Goal: Task Accomplishment & Management: Use online tool/utility

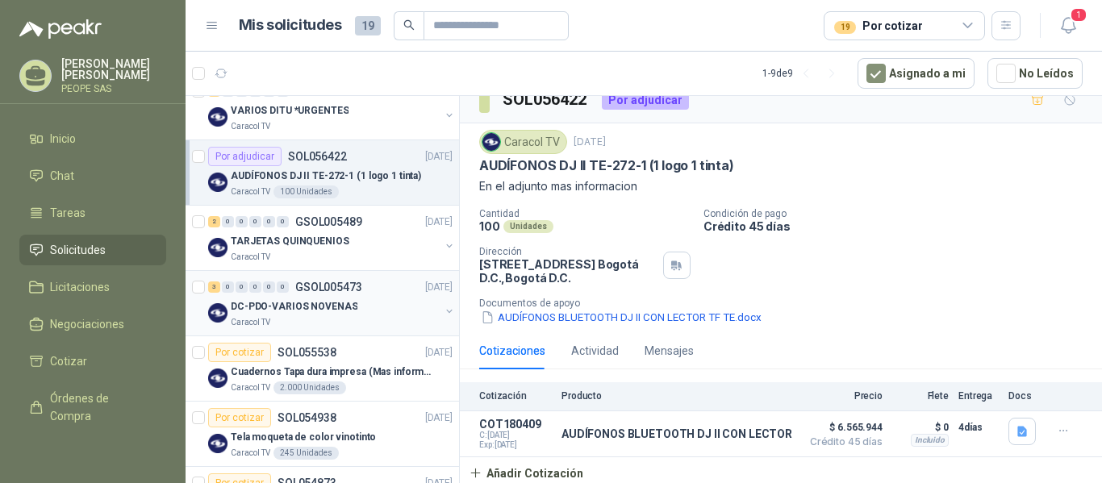
scroll to position [81, 0]
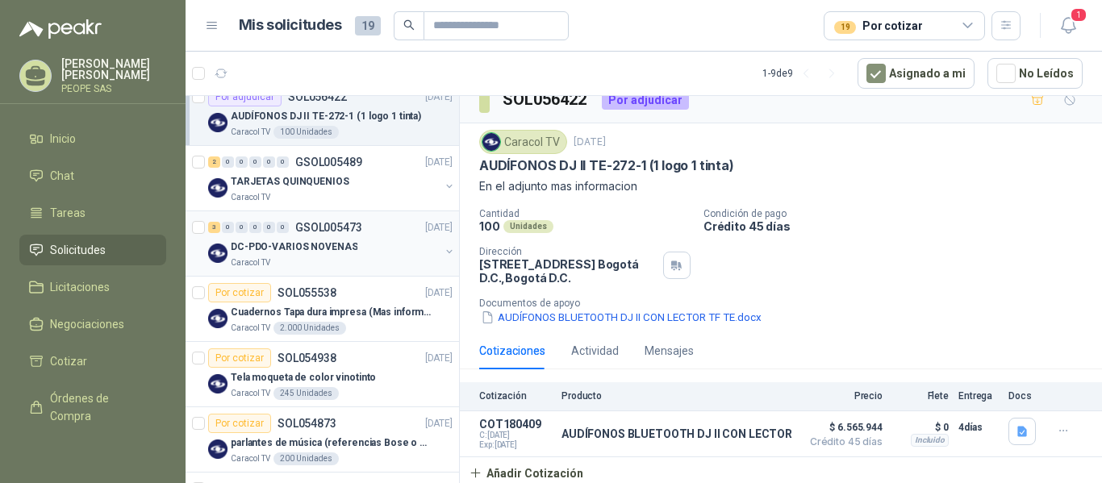
click at [355, 248] on div "DC-PDO-VARIOS NOVENAS" at bounding box center [335, 246] width 209 height 19
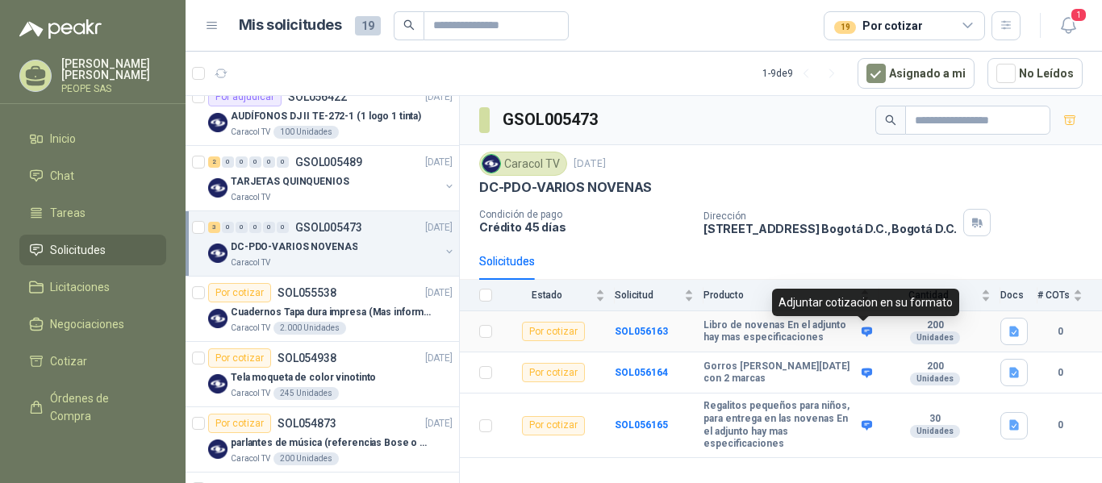
click at [864, 331] on icon at bounding box center [866, 332] width 10 height 10
click at [866, 328] on icon at bounding box center [866, 332] width 10 height 10
click at [867, 329] on icon at bounding box center [866, 332] width 10 height 10
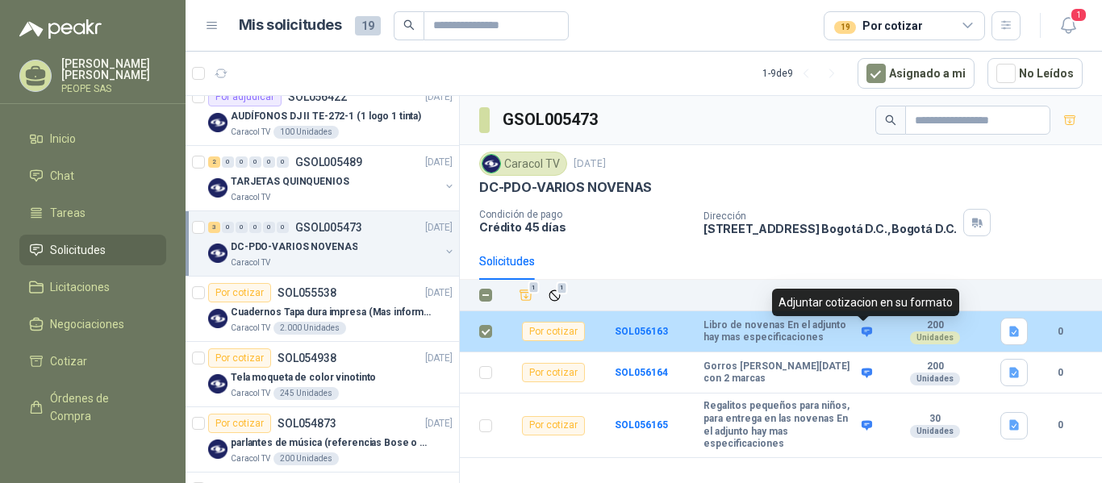
click at [867, 331] on icon at bounding box center [866, 332] width 10 height 10
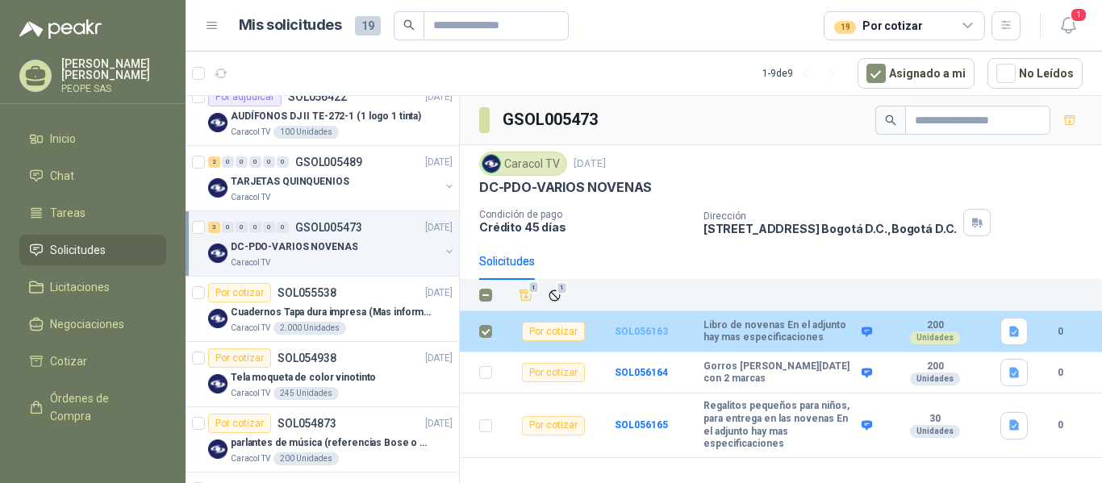
click at [631, 332] on b "SOL056163" at bounding box center [640, 331] width 53 height 11
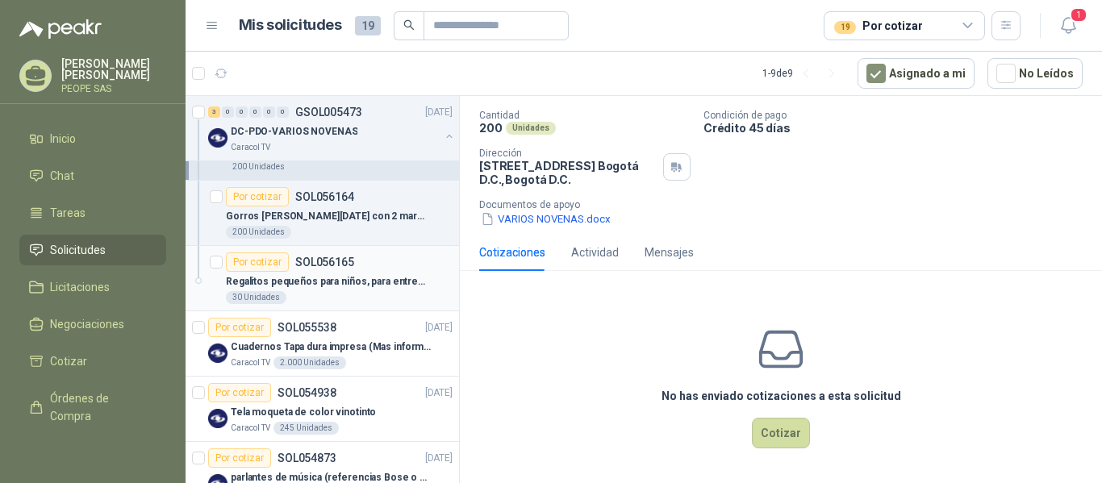
scroll to position [161, 0]
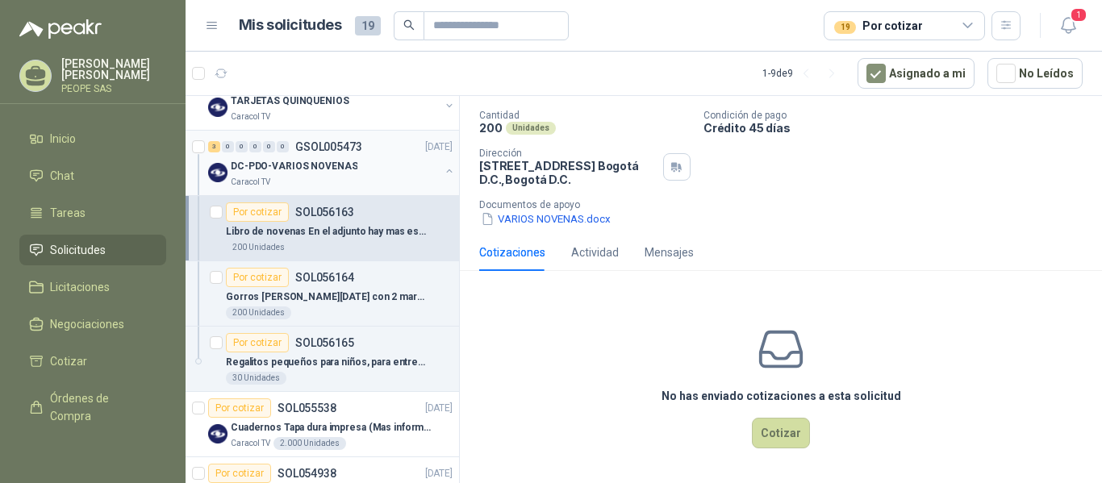
click at [325, 169] on p "DC-PDO-VARIOS NOVENAS" at bounding box center [294, 166] width 127 height 15
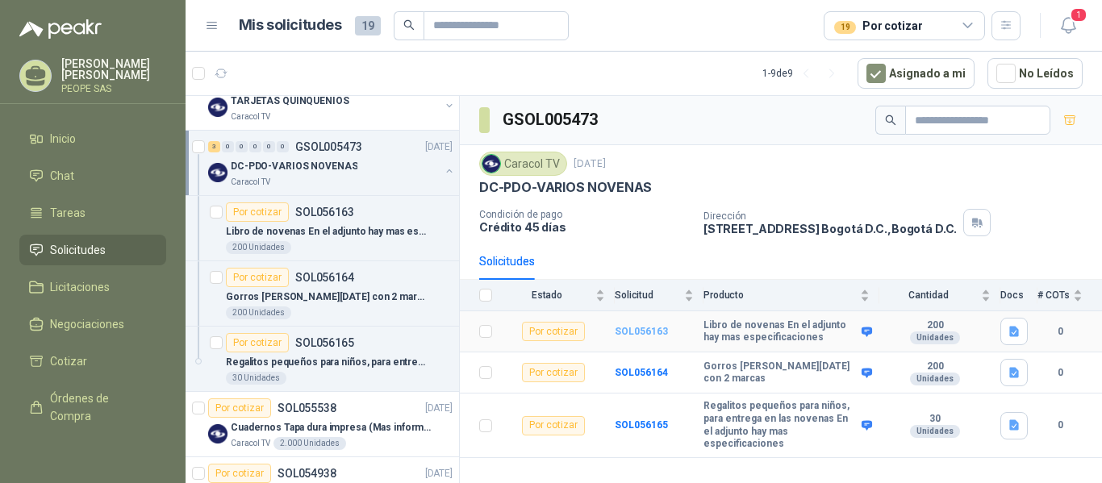
click at [652, 332] on b "SOL056163" at bounding box center [640, 331] width 53 height 11
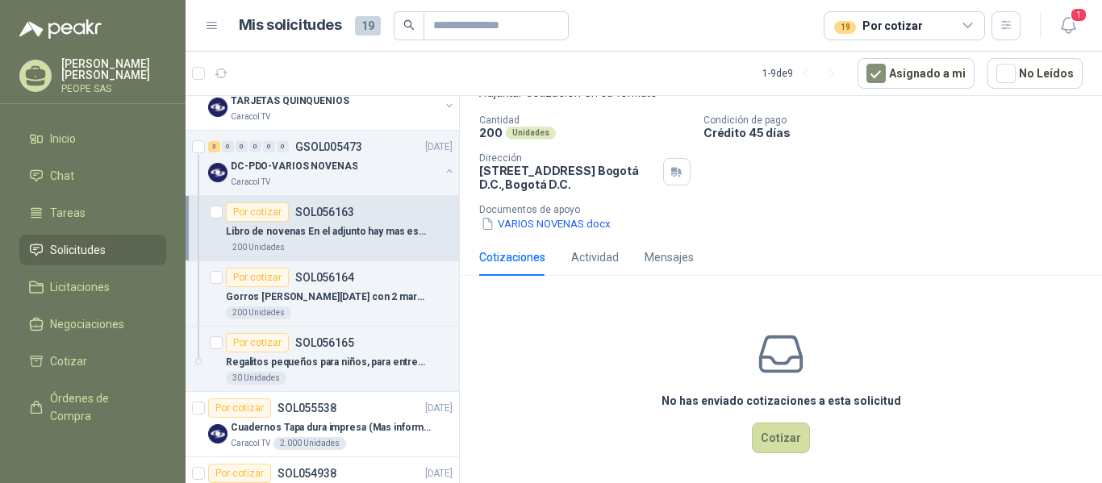
scroll to position [118, 0]
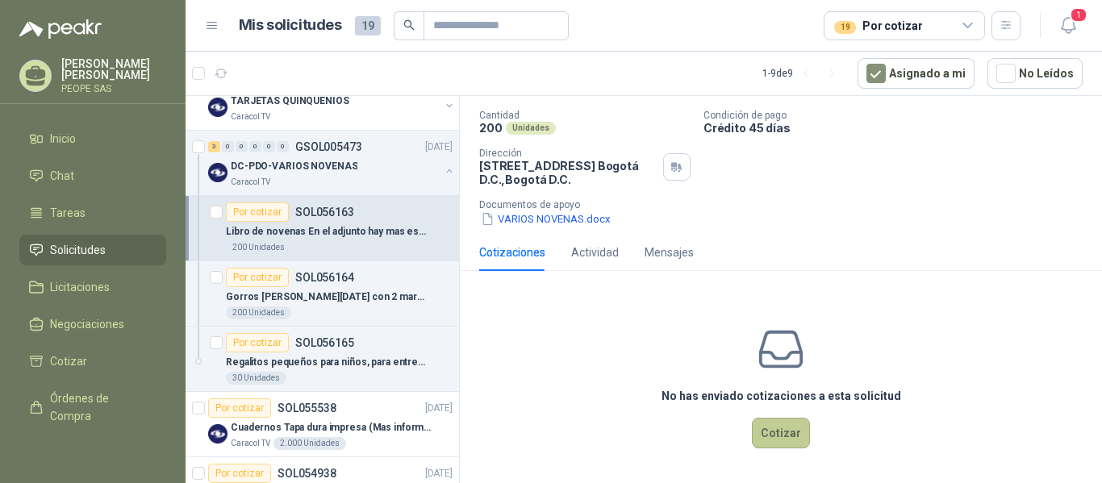
click at [773, 440] on button "Cotizar" at bounding box center [781, 433] width 58 height 31
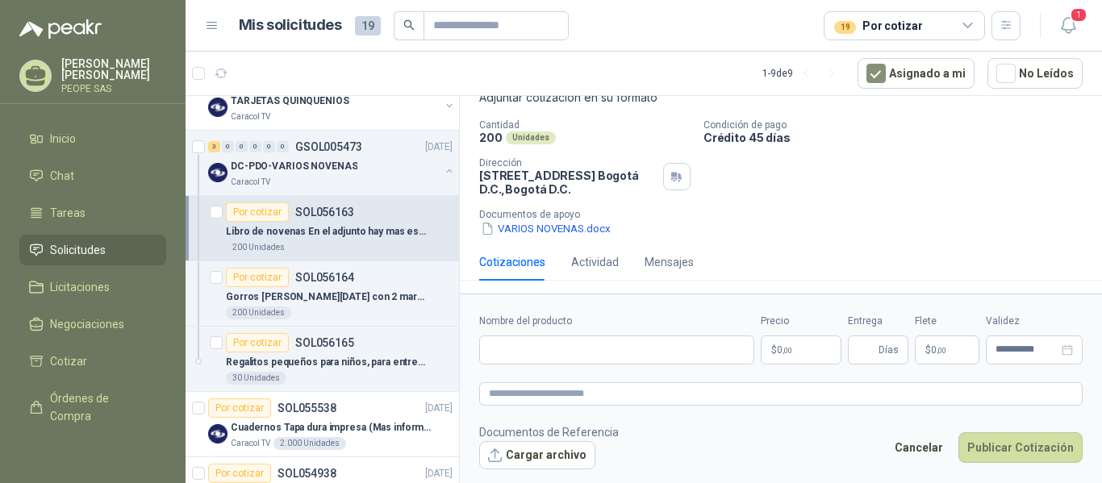
scroll to position [107, 0]
click at [567, 349] on input "Nombre del producto" at bounding box center [616, 349] width 275 height 29
click at [871, 228] on div "VARIOS NOVENAS.docx" at bounding box center [787, 228] width 616 height 17
click at [862, 172] on div "Cantidad 200 Unidades Condición de pago Crédito 45 días Dirección [STREET_ADDRE…" at bounding box center [780, 178] width 603 height 118
click at [331, 164] on p "DC-PDO-VARIOS NOVENAS" at bounding box center [294, 166] width 127 height 15
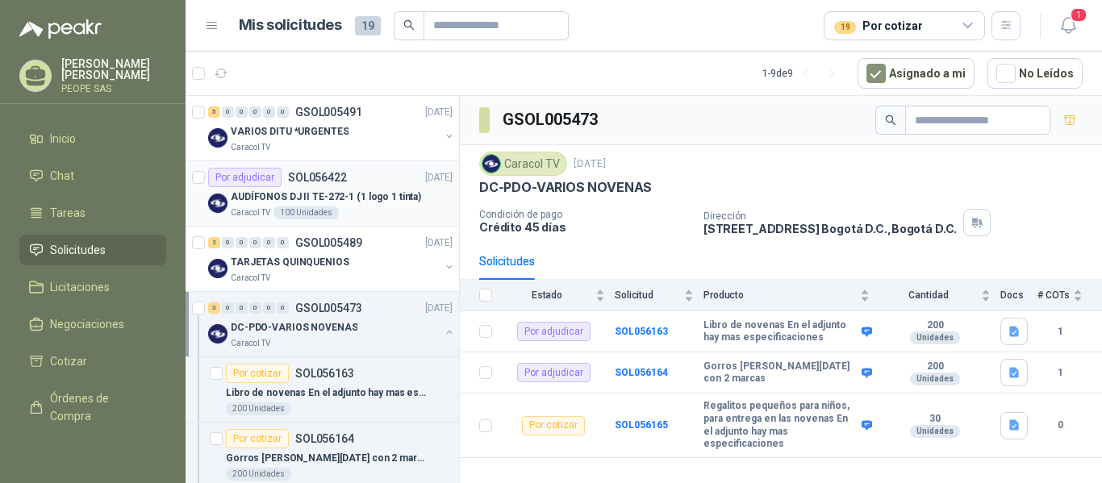
click at [371, 185] on div "Por adjudicar SOL056422 [DATE]" at bounding box center [330, 177] width 244 height 19
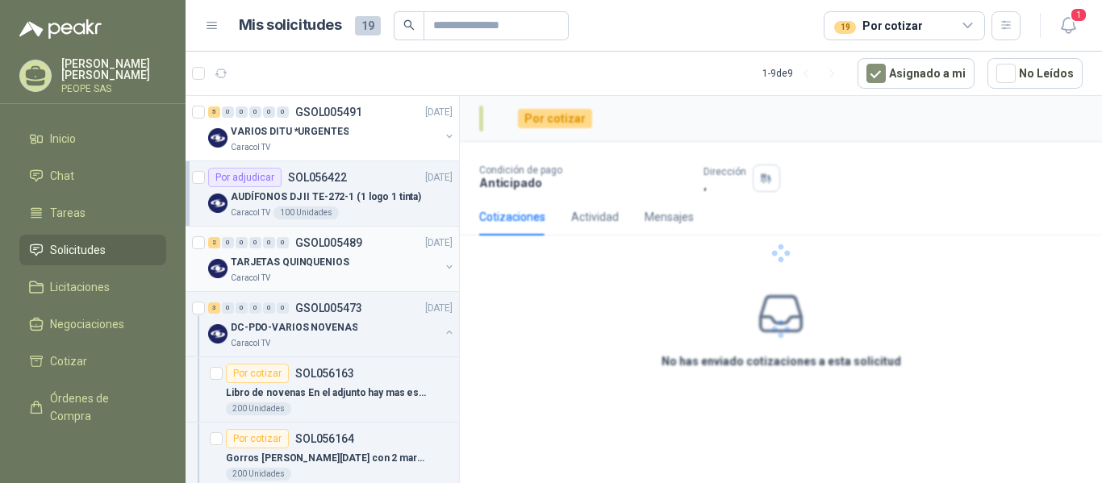
click at [360, 264] on div "TARJETAS QUINQUENIOS" at bounding box center [335, 261] width 209 height 19
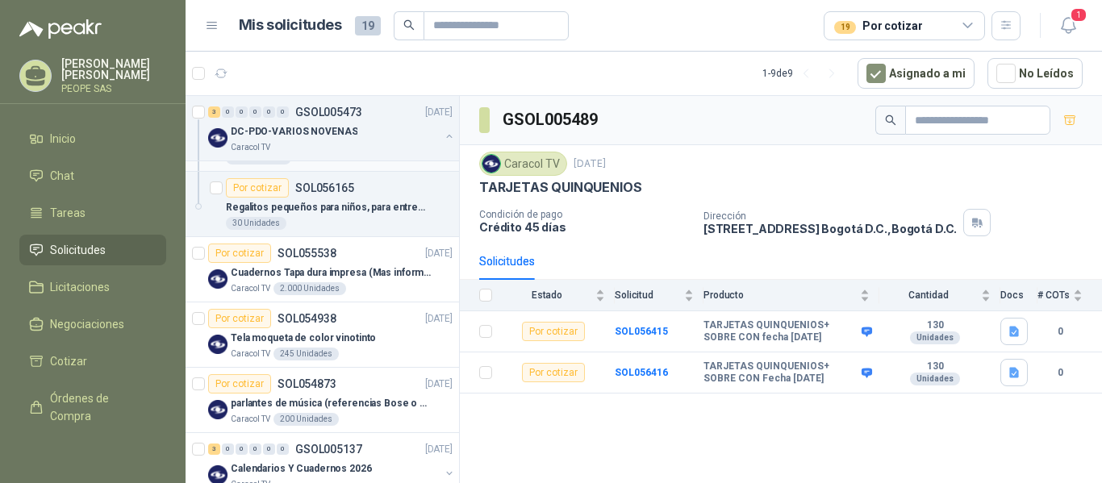
scroll to position [323, 0]
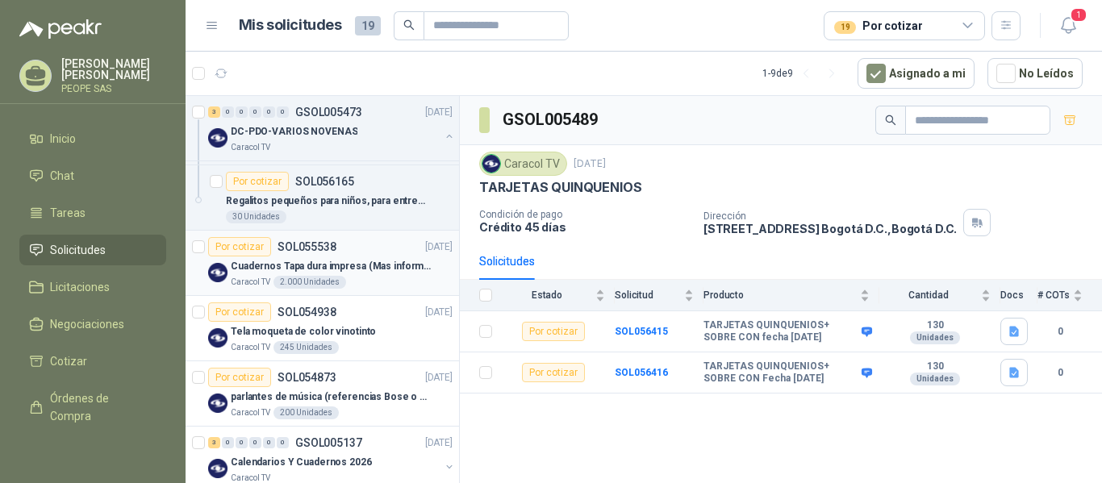
click at [360, 260] on p "Cuadernos Tapa dura impresa (Mas informacion en el adjunto)" at bounding box center [331, 266] width 201 height 15
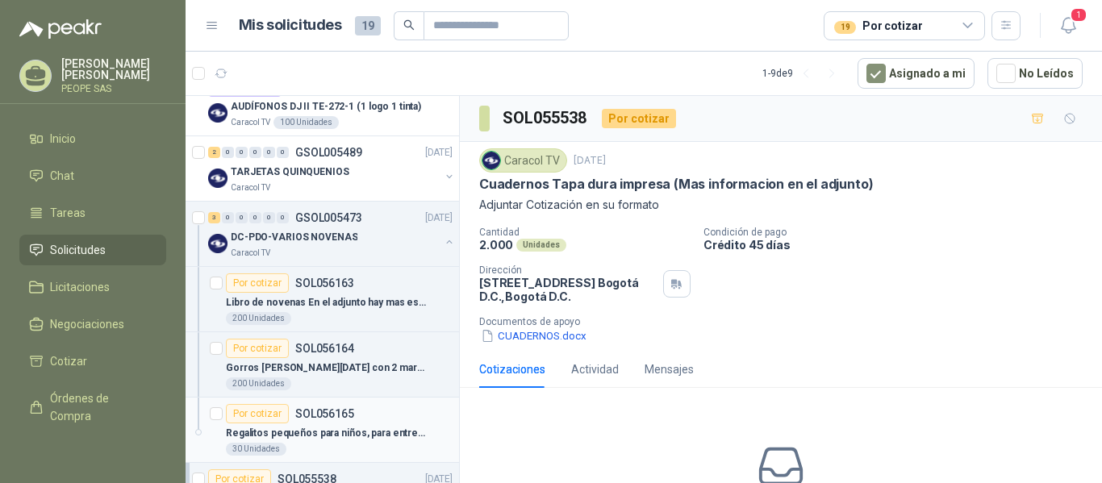
scroll to position [81, 0]
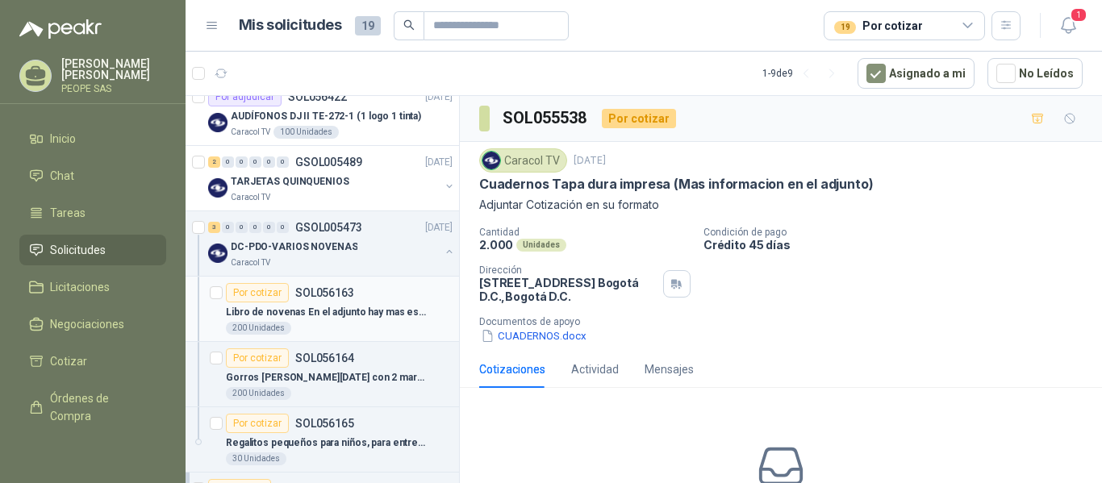
click at [361, 298] on div "Por cotizar SOL056163" at bounding box center [339, 292] width 227 height 19
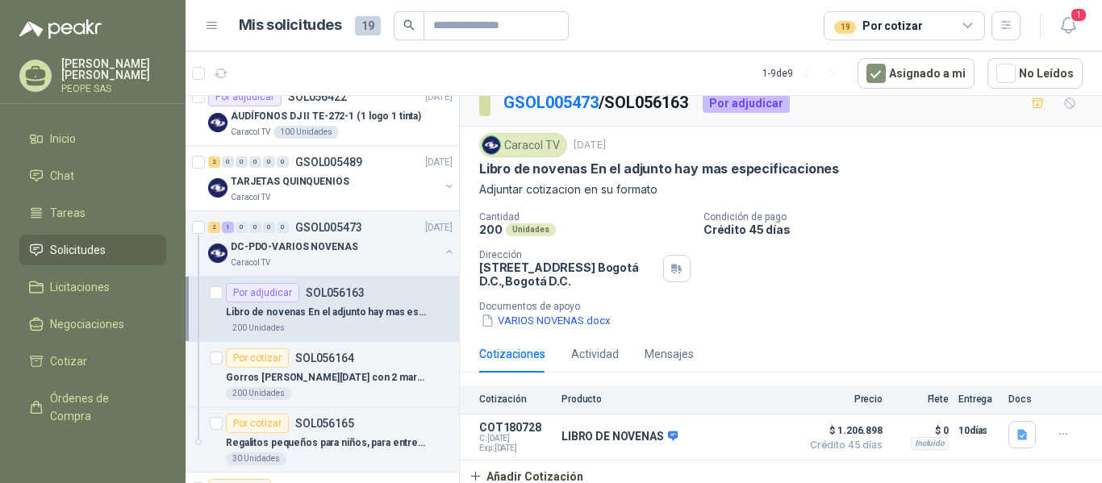
scroll to position [19, 0]
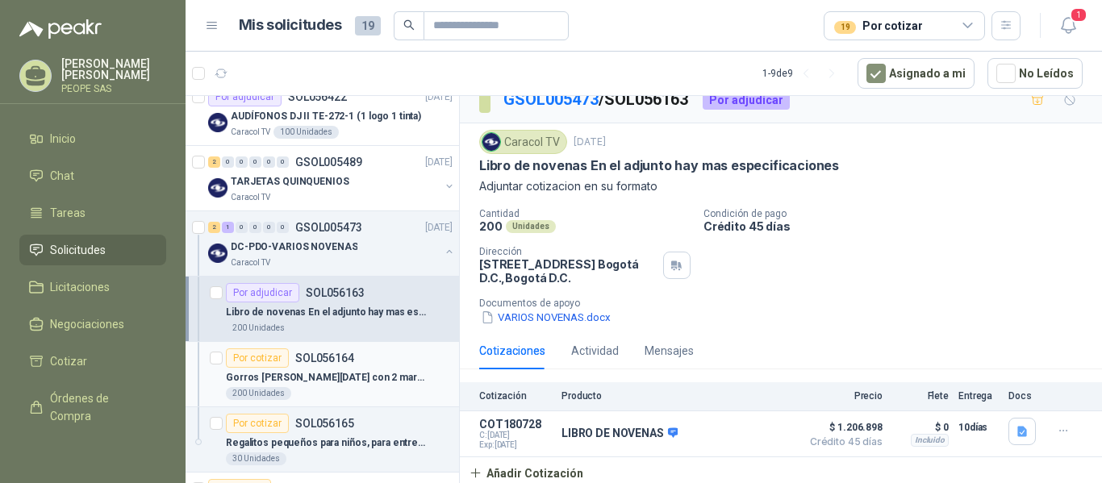
click at [380, 377] on div "Gorros [PERSON_NAME][DATE] con 2 marcas" at bounding box center [339, 377] width 227 height 19
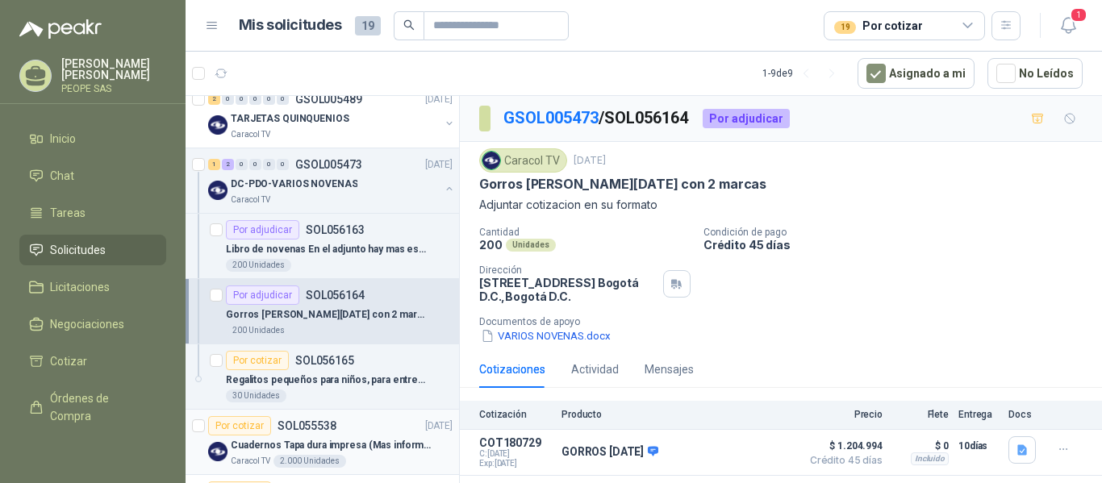
scroll to position [242, 0]
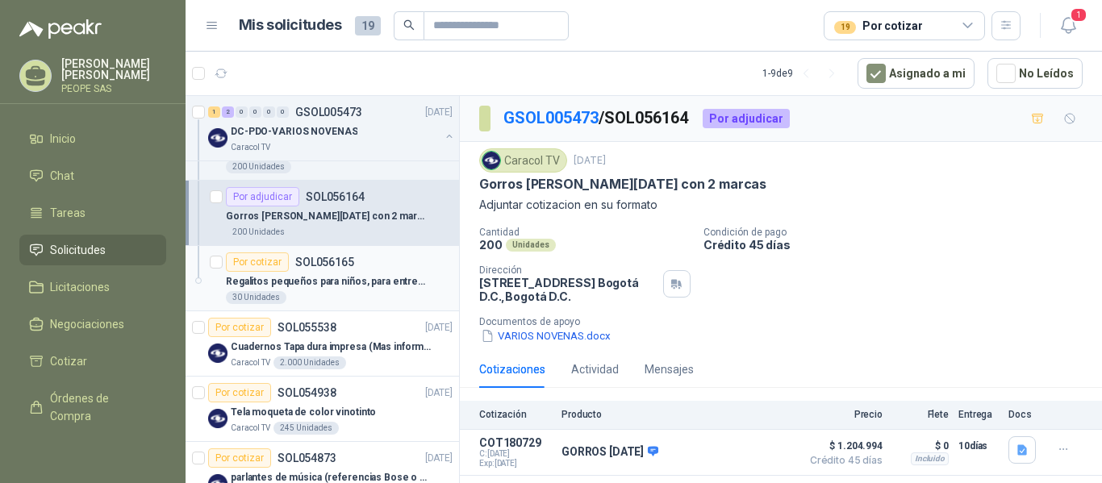
click at [369, 274] on p "Regalitos pequeños para niños, para entrega en las novenas En el adjunto hay ma…" at bounding box center [326, 281] width 201 height 15
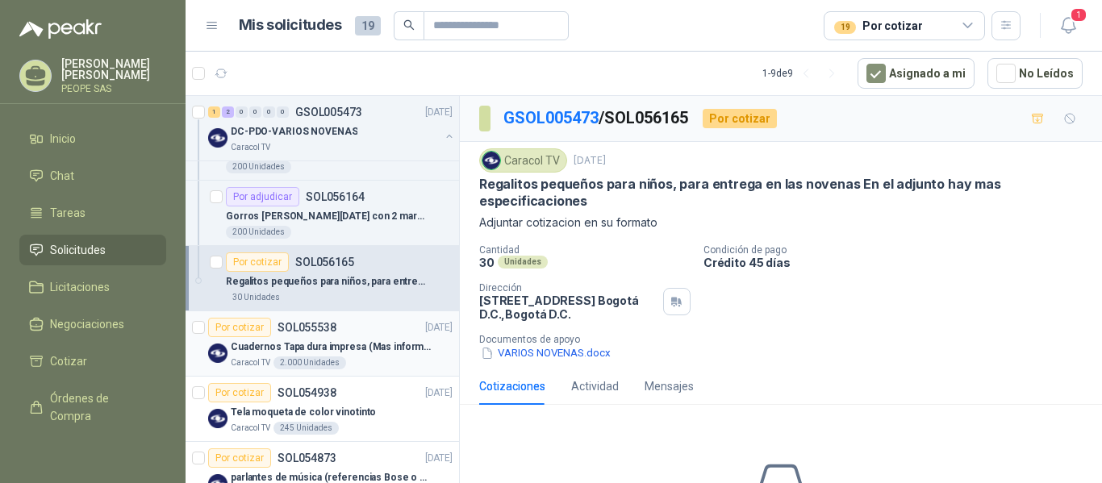
click at [356, 328] on div "Por cotizar SOL055538 [DATE]" at bounding box center [330, 327] width 244 height 19
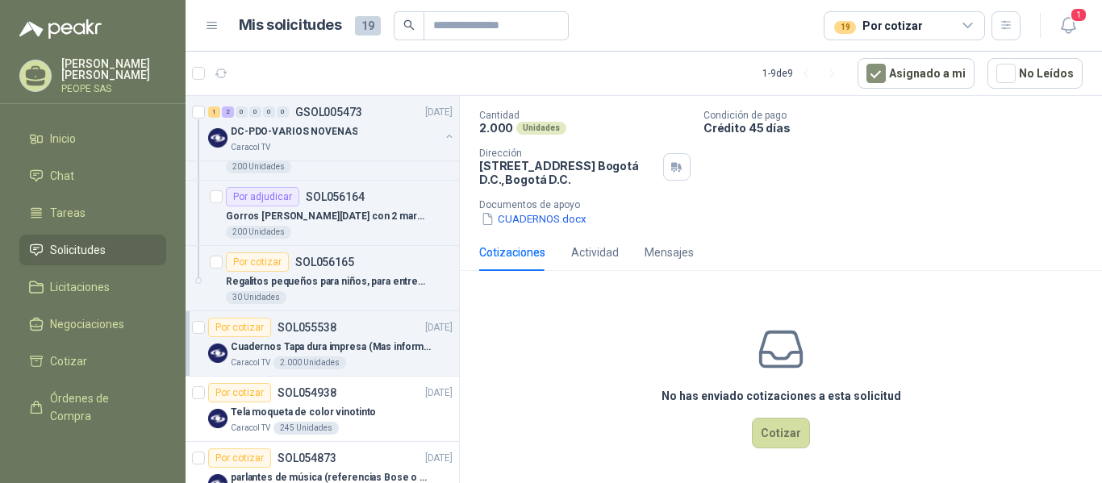
scroll to position [118, 0]
click at [338, 264] on p "SOL056165" at bounding box center [324, 261] width 59 height 11
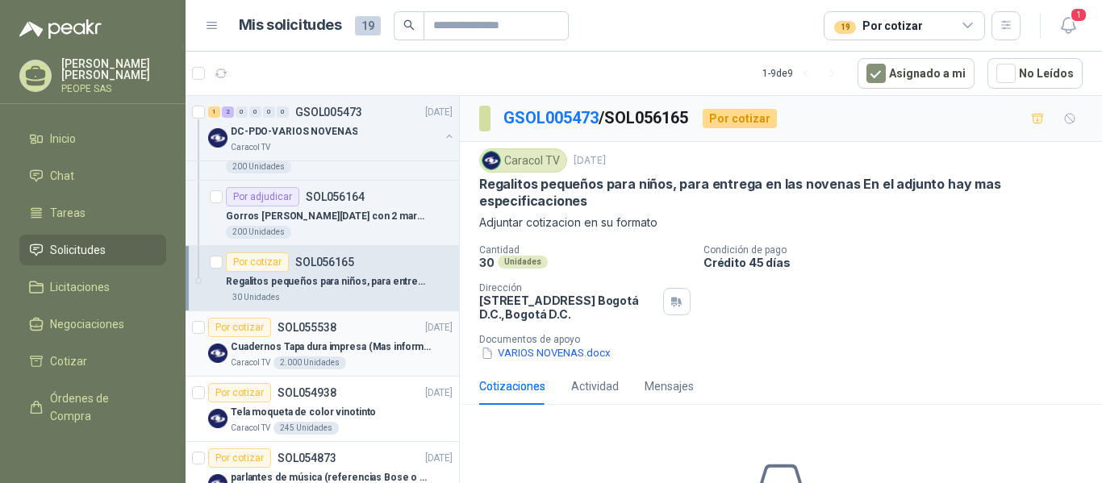
click at [353, 332] on div "Por cotizar SOL055538 [DATE]" at bounding box center [330, 327] width 244 height 19
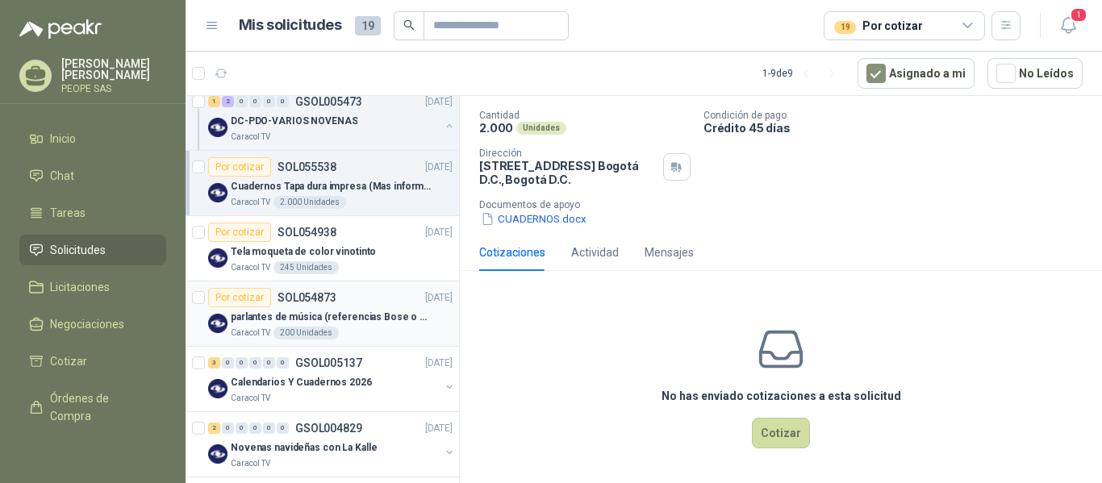
scroll to position [403, 0]
click at [359, 379] on p "Calendarios Y Cuadernos 2026" at bounding box center [301, 381] width 141 height 15
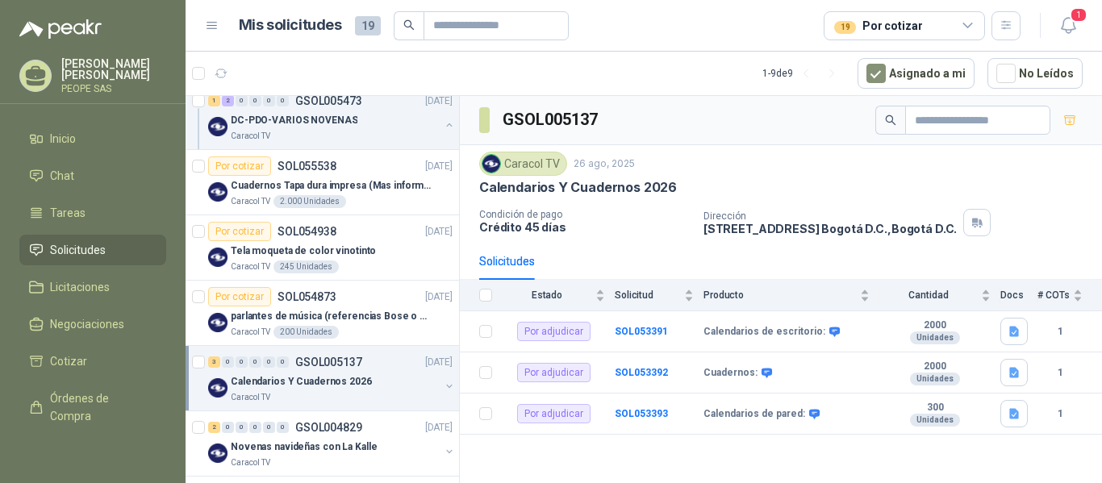
click at [359, 379] on p "Calendarios Y Cuadernos 2026" at bounding box center [301, 381] width 141 height 15
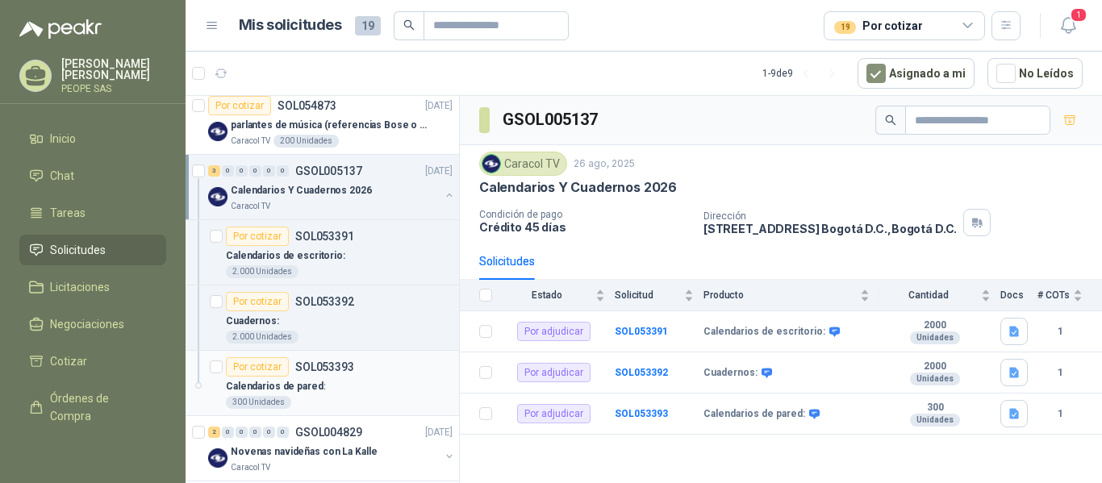
scroll to position [610, 0]
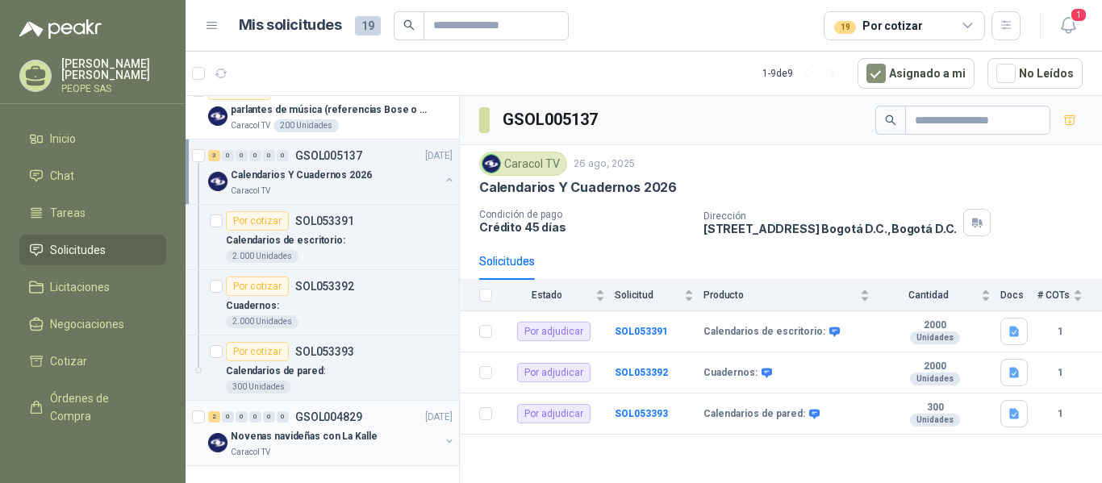
click at [337, 442] on p "Novenas navideñas con La Kalle" at bounding box center [304, 436] width 146 height 15
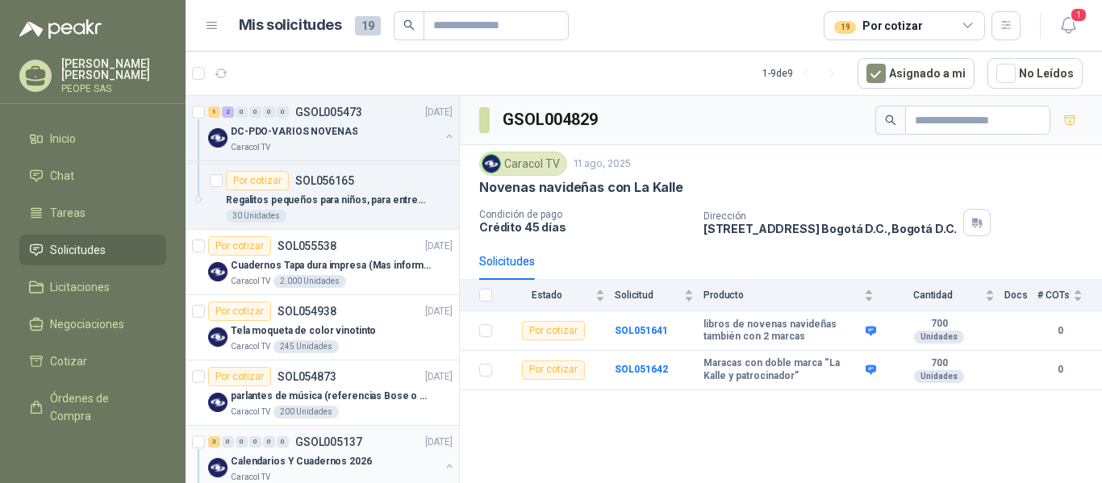
scroll to position [287, 0]
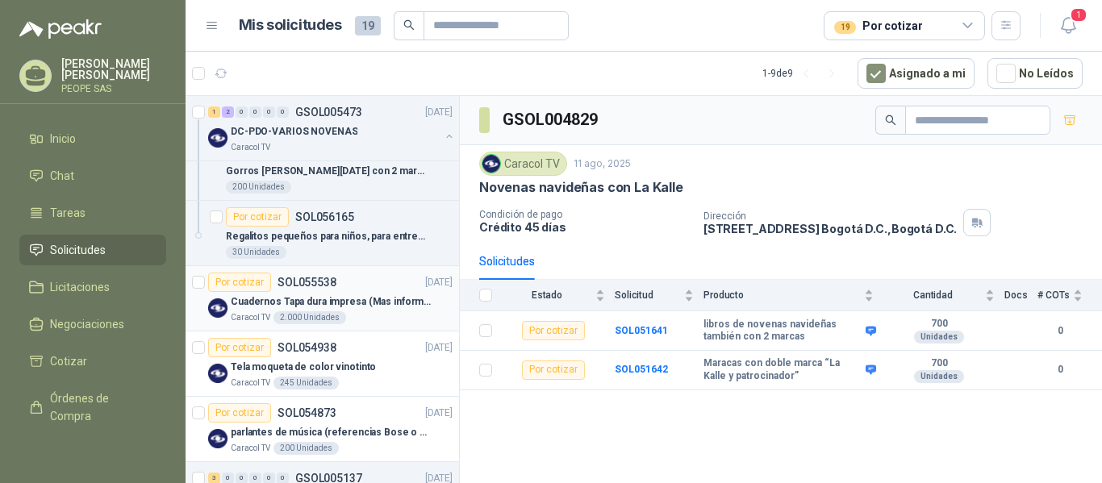
click at [366, 306] on p "Cuadernos Tapa dura impresa (Mas informacion en el adjunto)" at bounding box center [331, 301] width 201 height 15
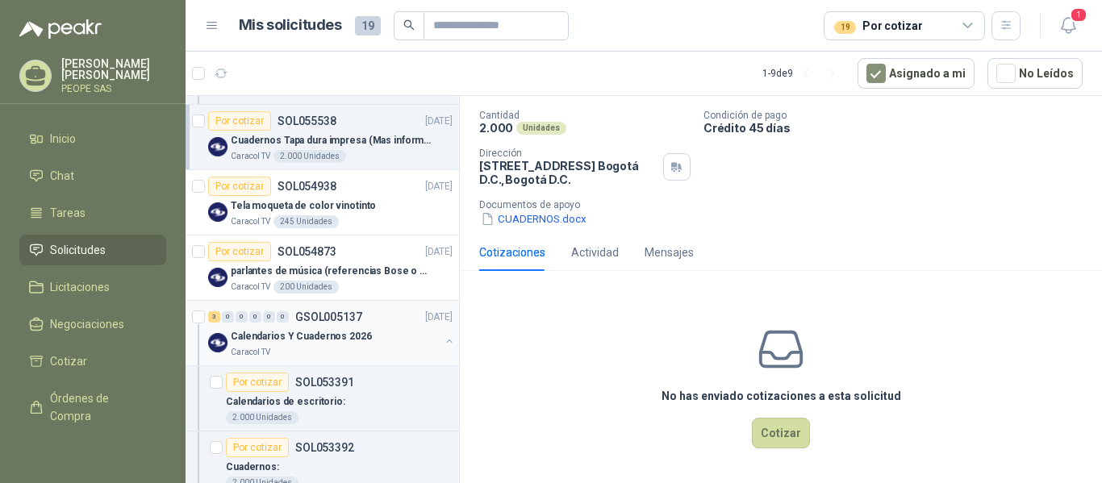
scroll to position [368, 0]
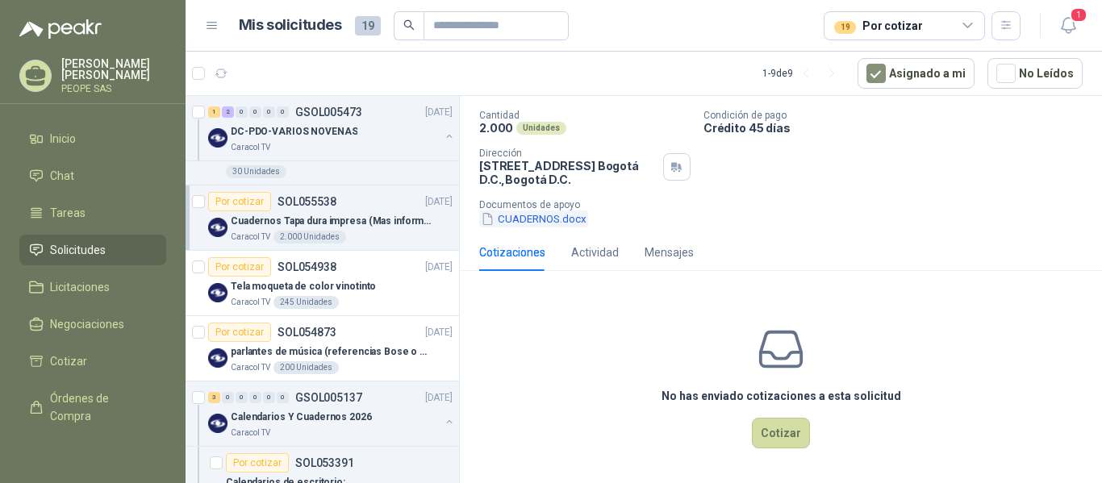
click at [528, 216] on button "CUADERNOS.docx" at bounding box center [533, 218] width 109 height 17
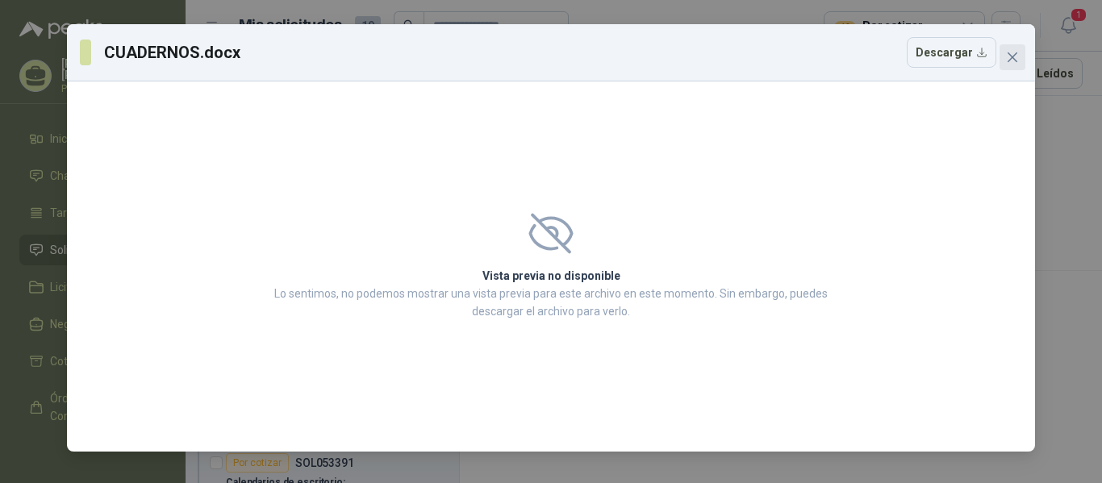
click at [1010, 62] on icon "close" at bounding box center [1012, 57] width 13 height 13
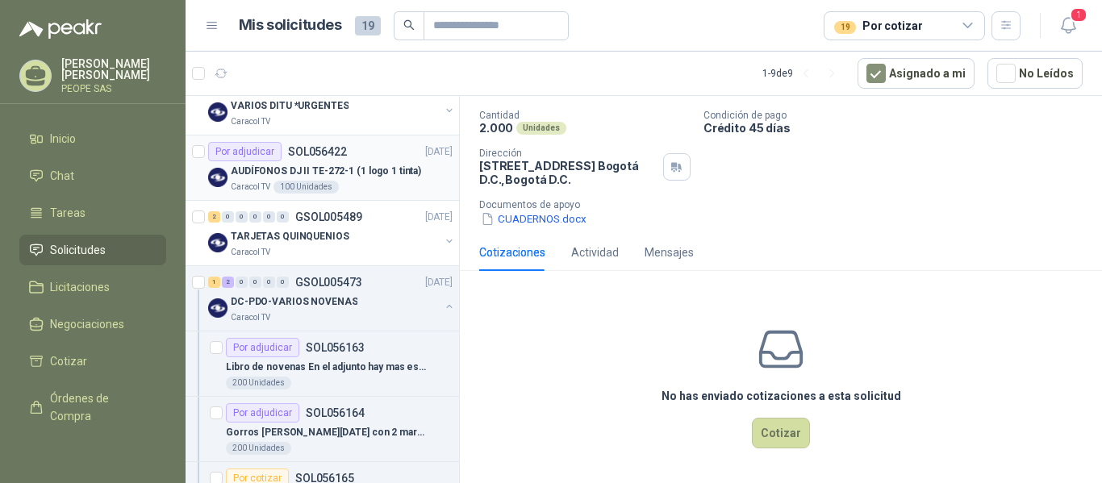
scroll to position [0, 0]
